Goal: Information Seeking & Learning: Learn about a topic

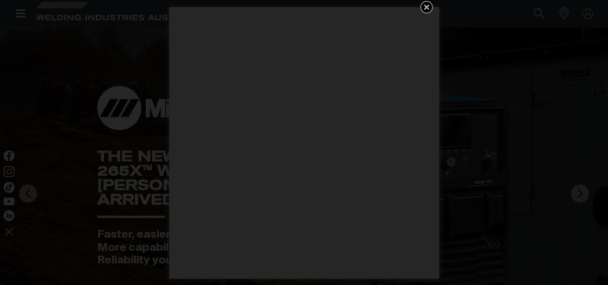
scroll to position [45, 0]
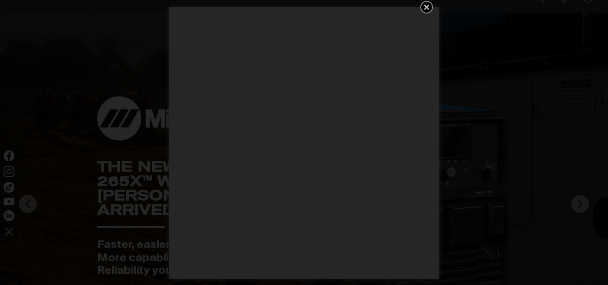
click at [428, 7] on icon "Get 5 WIA Welding Guides Free!" at bounding box center [426, 7] width 5 height 5
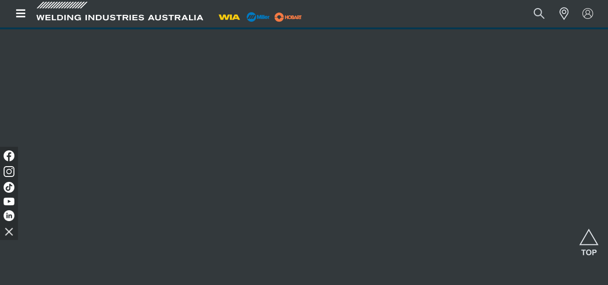
scroll to position [0, 0]
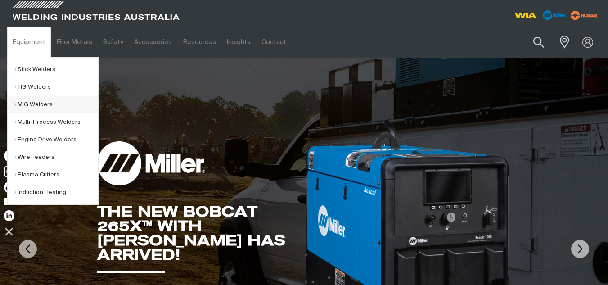
click at [40, 107] on link "MIG Welders" at bounding box center [56, 105] width 84 height 18
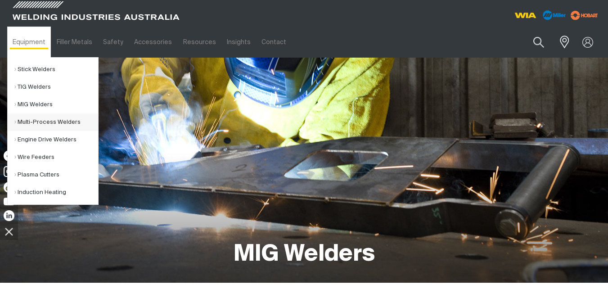
click at [26, 122] on link "Multi-Process Welders" at bounding box center [56, 122] width 84 height 18
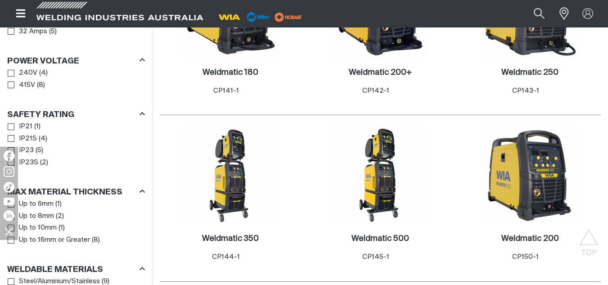
scroll to position [585, 0]
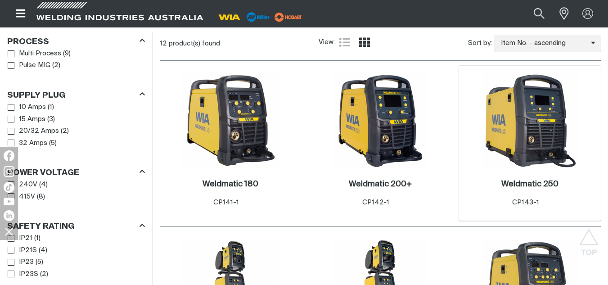
scroll to position [450, 0]
click at [517, 185] on h2 "Weldmatic 250 ." at bounding box center [530, 184] width 57 height 8
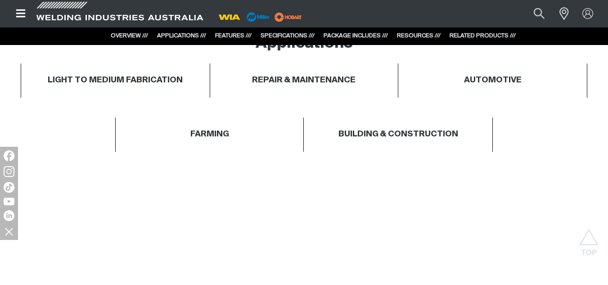
scroll to position [673, 0]
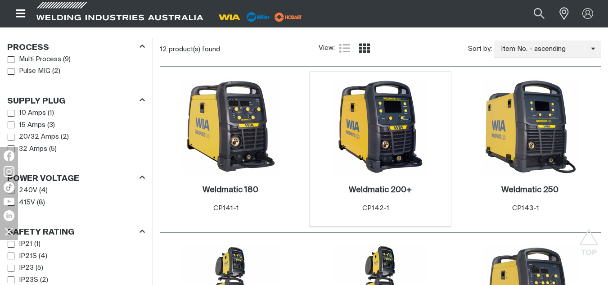
scroll to position [450, 0]
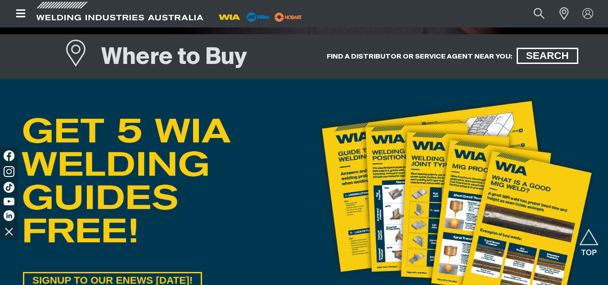
scroll to position [450, 0]
